Goal: Check status

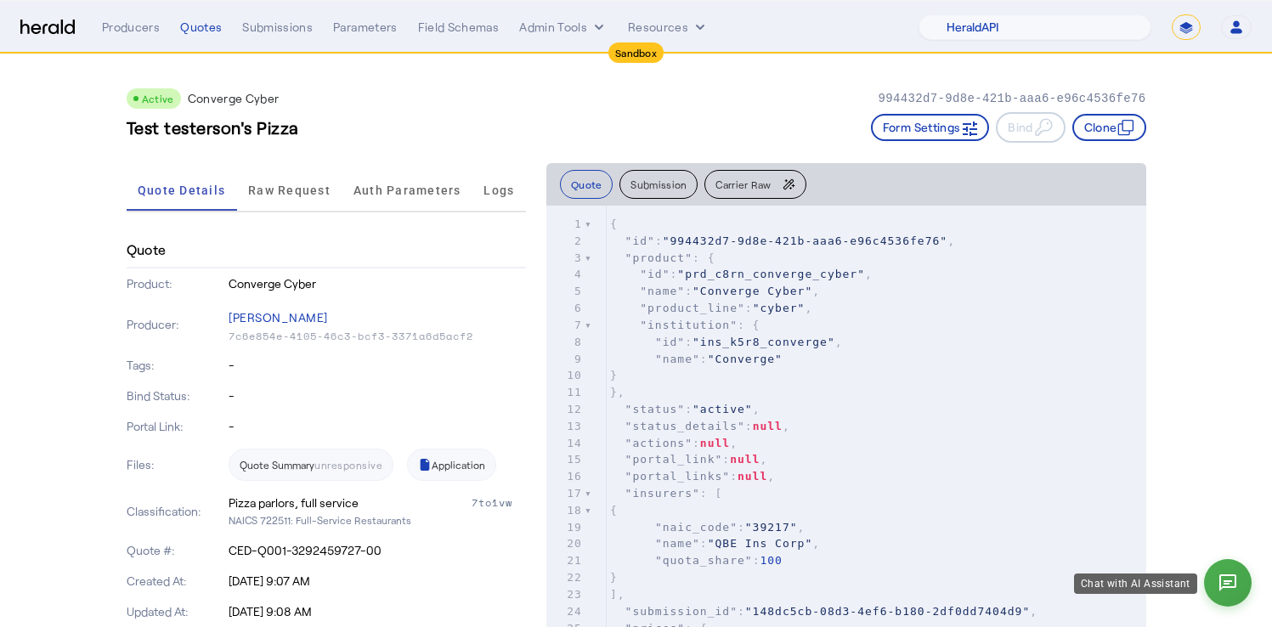
select select "pfm_2v8p_herald_api"
select select "*******"
click at [308, 200] on span "Raw Request" at bounding box center [289, 190] width 82 height 41
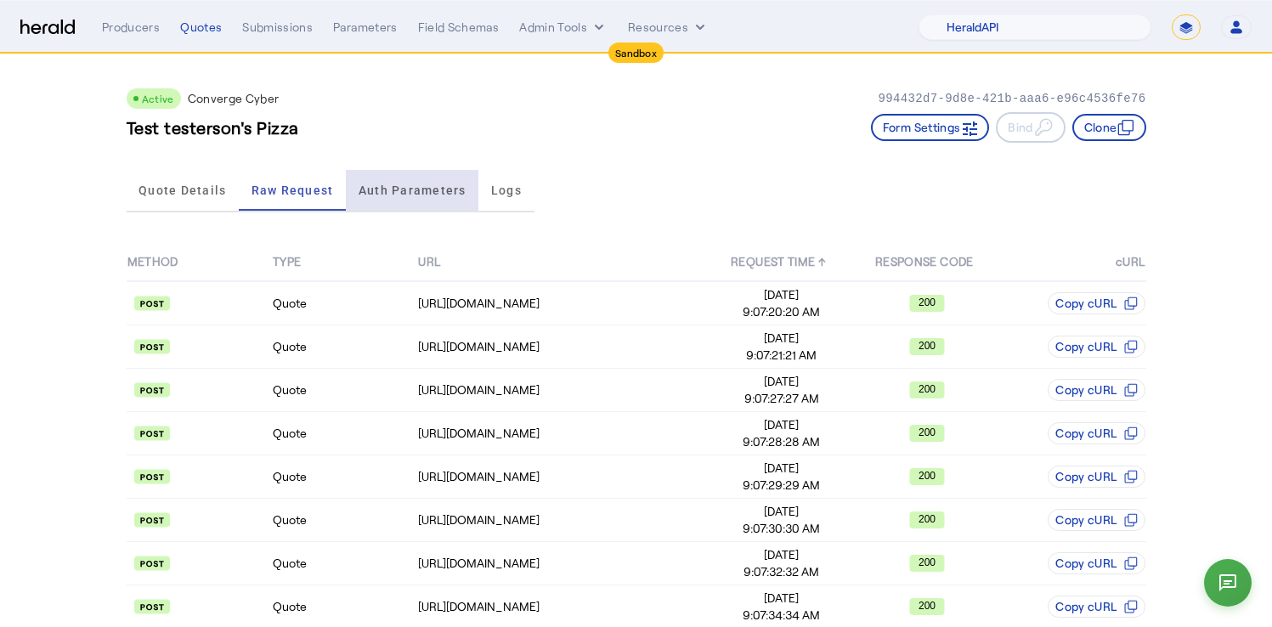
click at [443, 192] on span "Auth Parameters" at bounding box center [412, 190] width 108 height 12
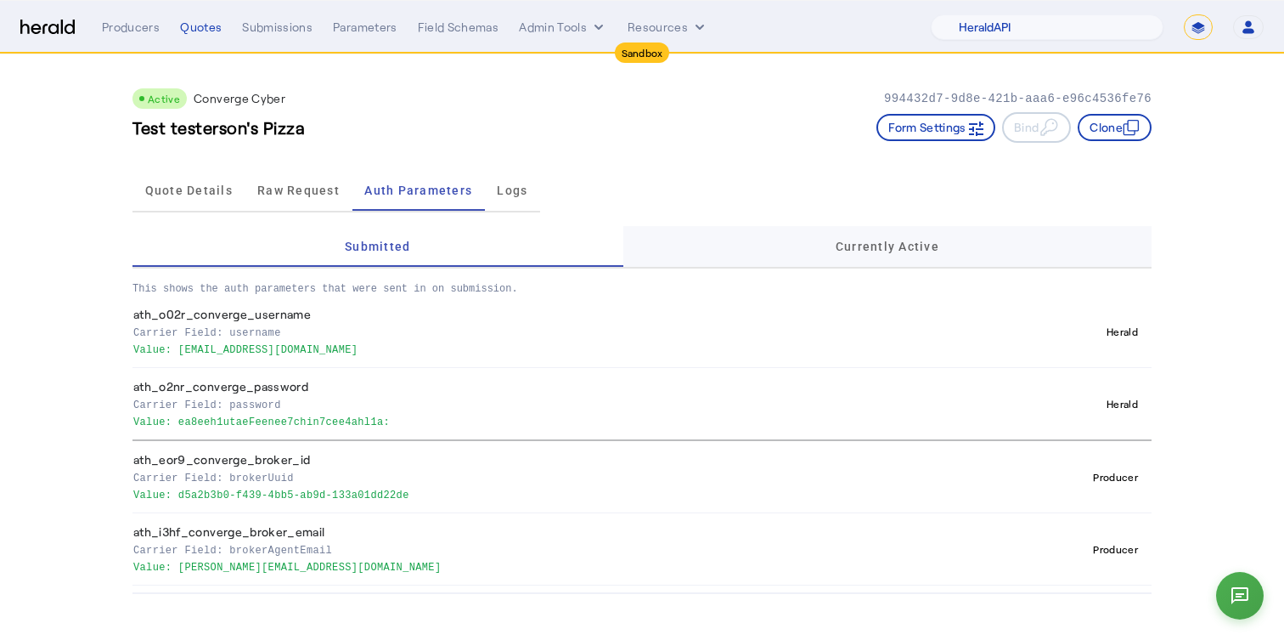
click at [759, 248] on div "Currently Active" at bounding box center [888, 246] width 528 height 41
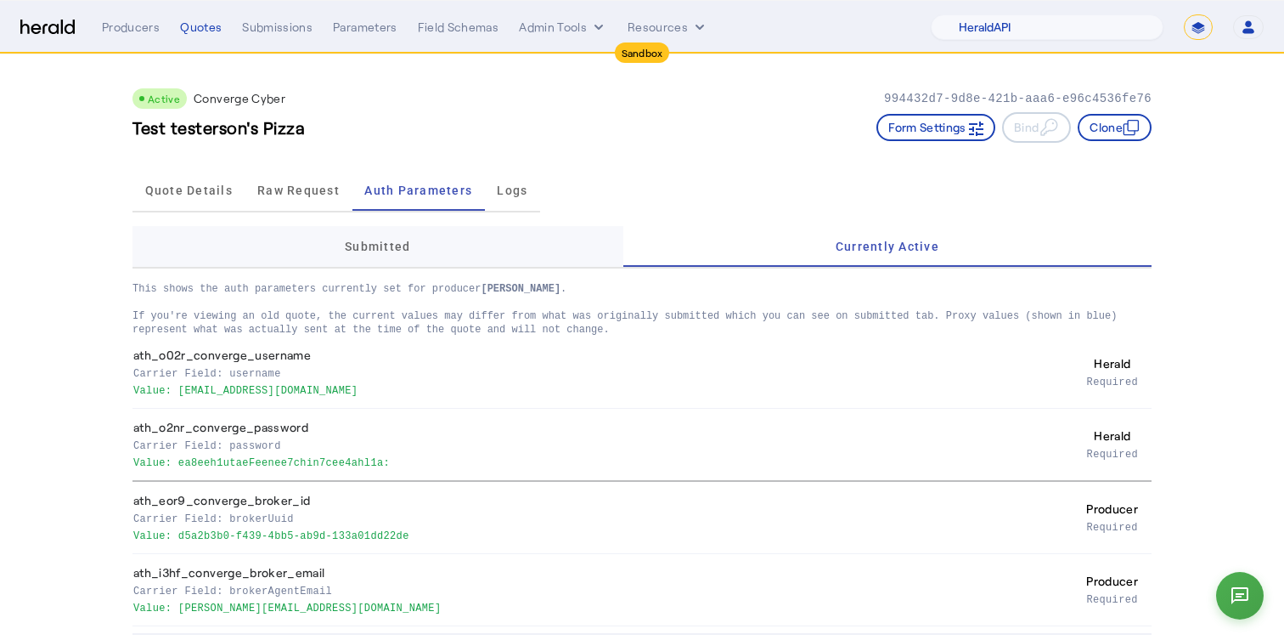
click at [529, 262] on div "Submitted" at bounding box center [378, 246] width 491 height 41
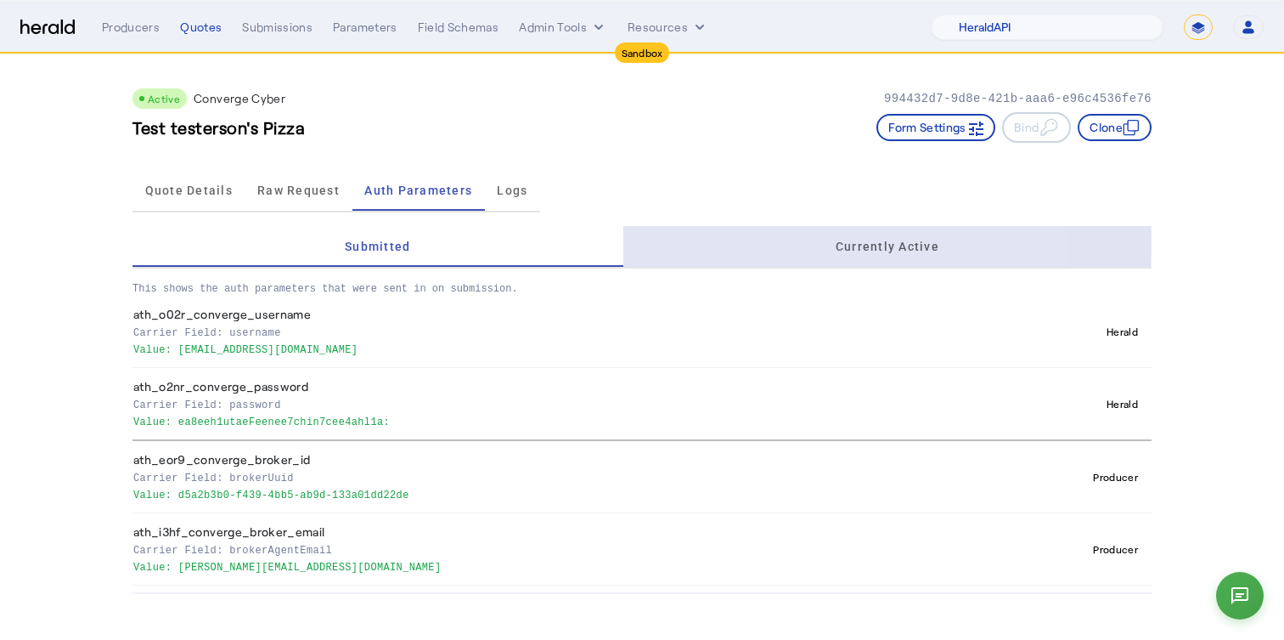
click at [678, 241] on div "Currently Active" at bounding box center [888, 246] width 528 height 41
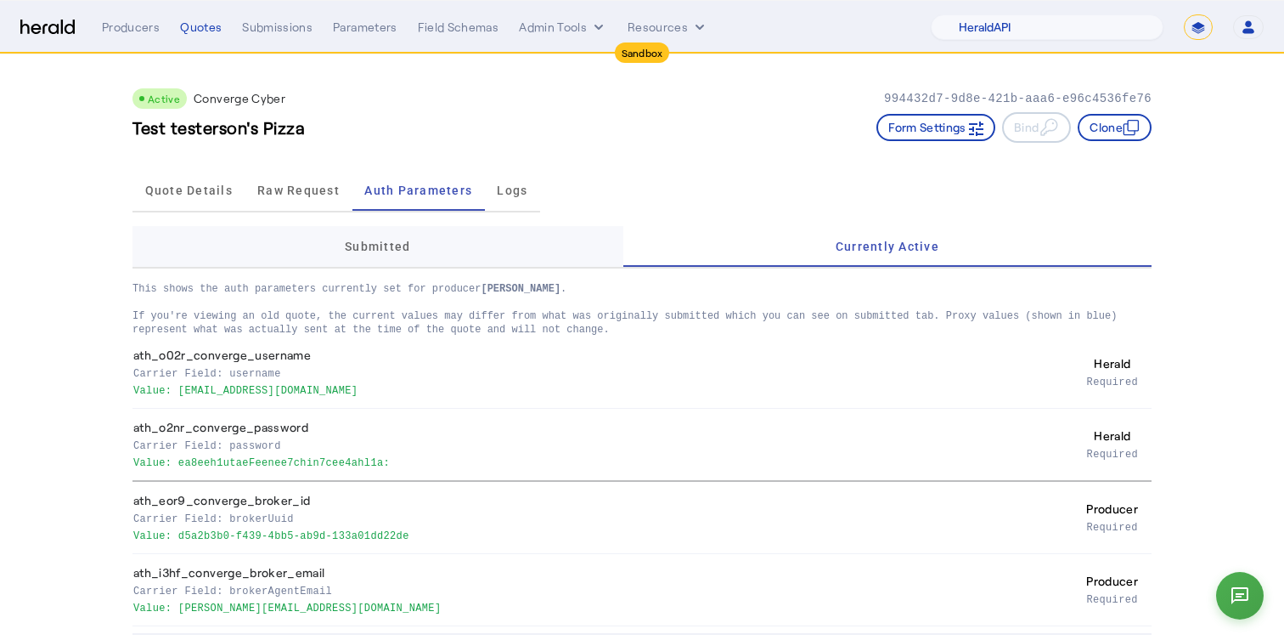
click at [528, 251] on div "Submitted" at bounding box center [378, 246] width 491 height 41
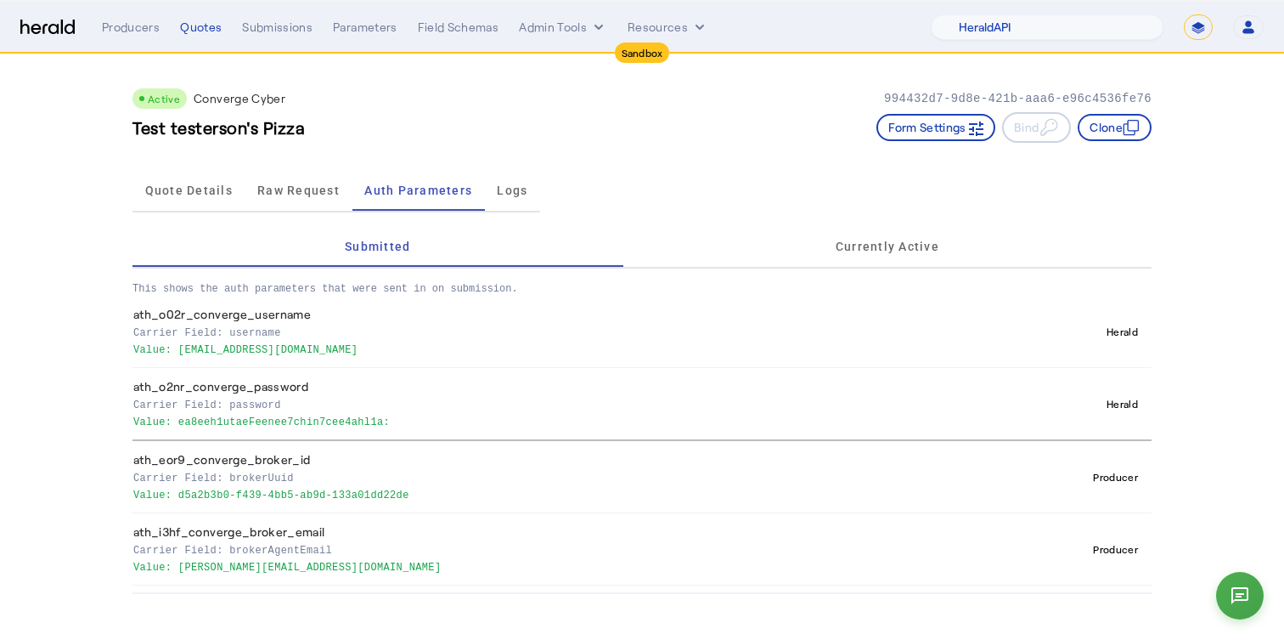
click at [42, 14] on div "Menu Producers Quotes Submissions Parameters Field Schemas Admin Tools Resource…" at bounding box center [642, 26] width 1244 height 25
click at [42, 28] on img at bounding box center [47, 28] width 54 height 16
